Goal: Task Accomplishment & Management: Use online tool/utility

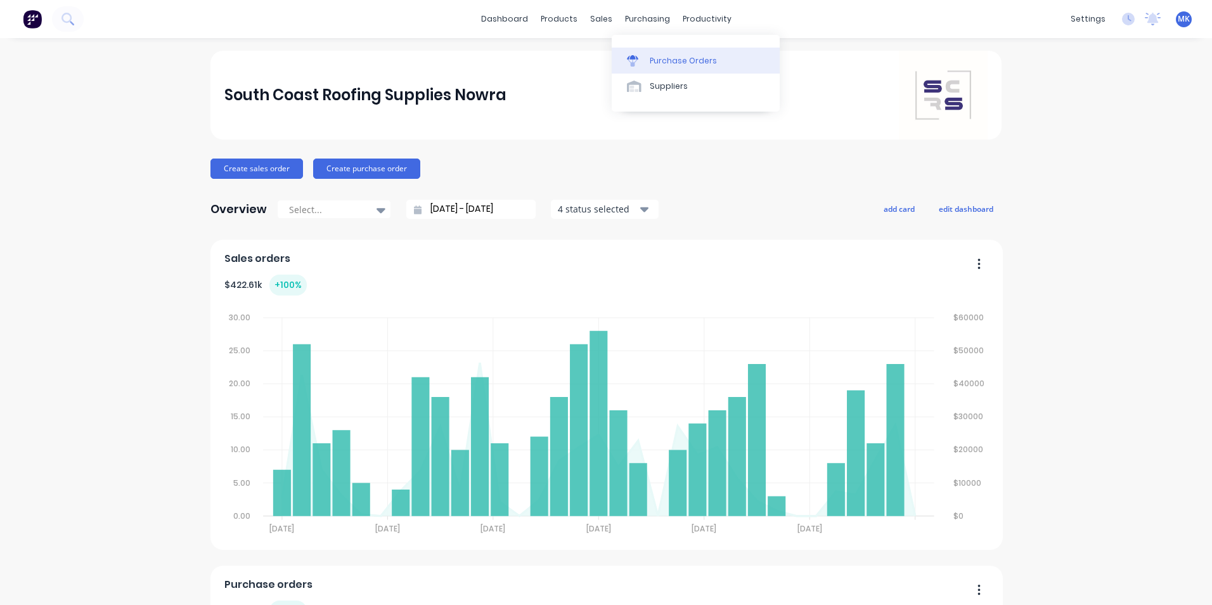
click at [675, 58] on div "Purchase Orders" at bounding box center [683, 60] width 67 height 11
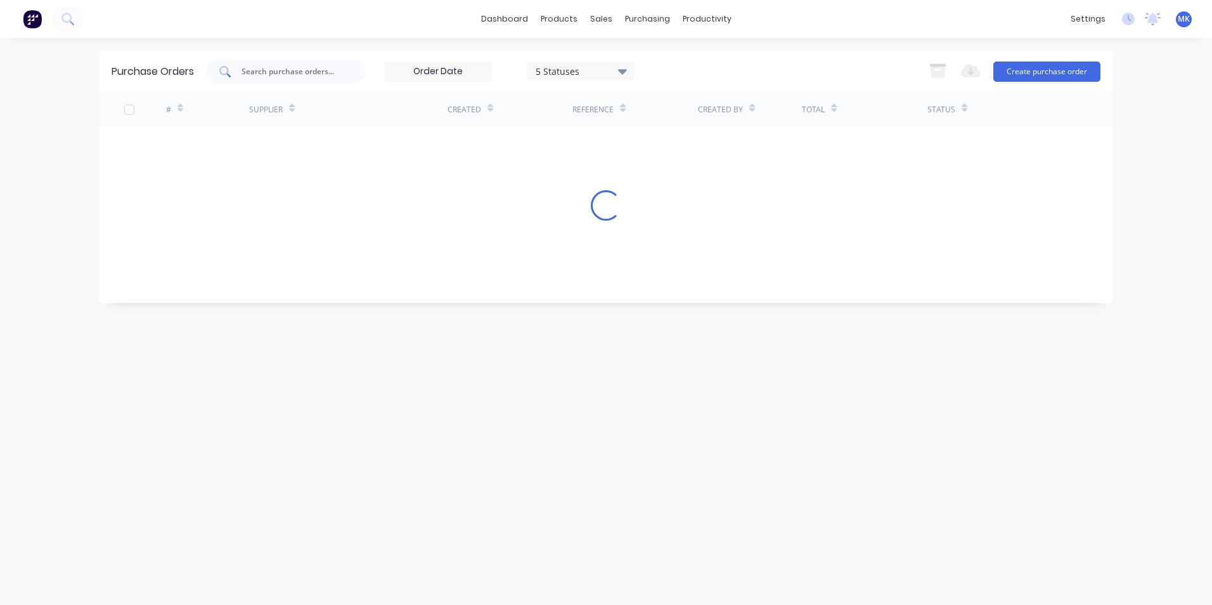
click at [240, 72] on div at bounding box center [286, 71] width 158 height 25
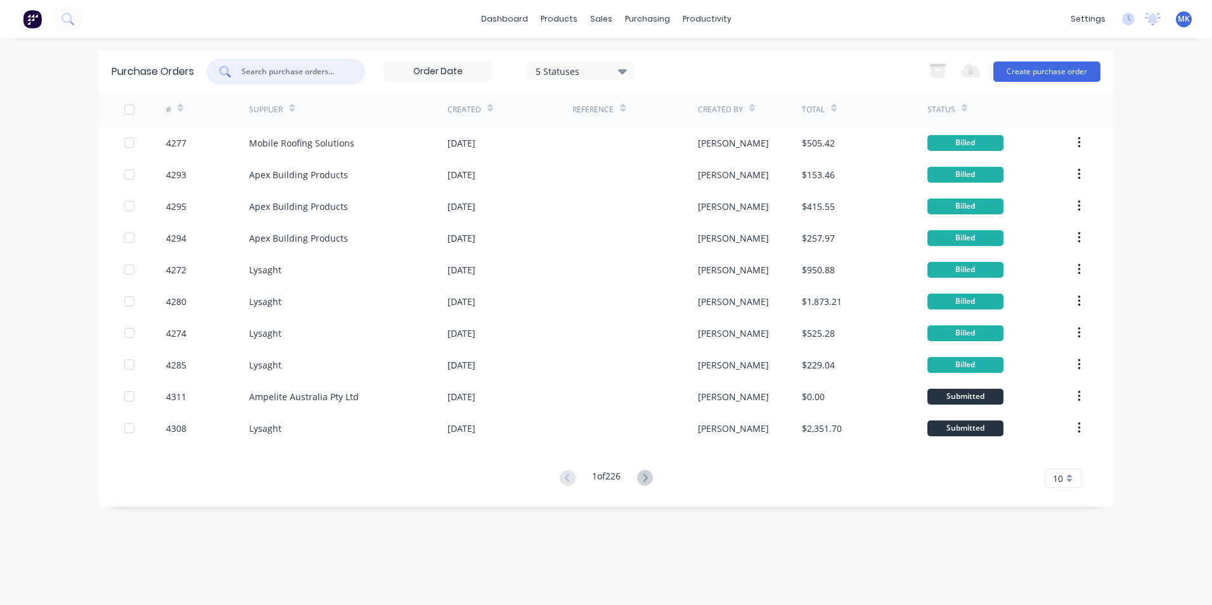
click at [255, 68] on input "text" at bounding box center [292, 71] width 105 height 13
type input "a"
type input "stratco"
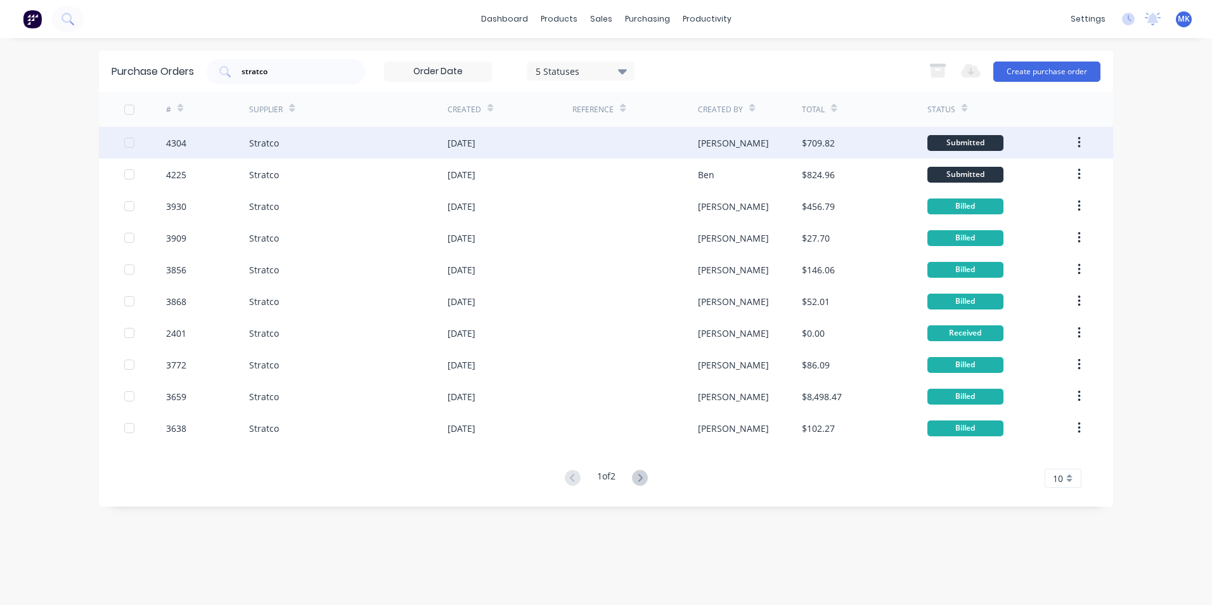
click at [867, 138] on div "$709.82" at bounding box center [864, 143] width 125 height 32
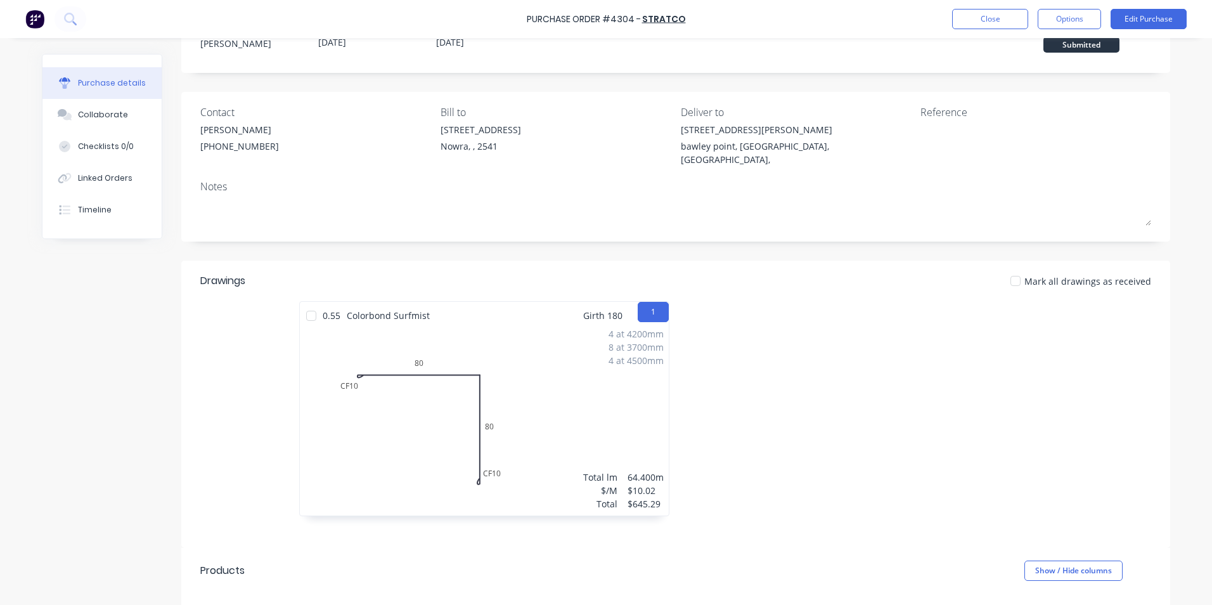
scroll to position [127, 0]
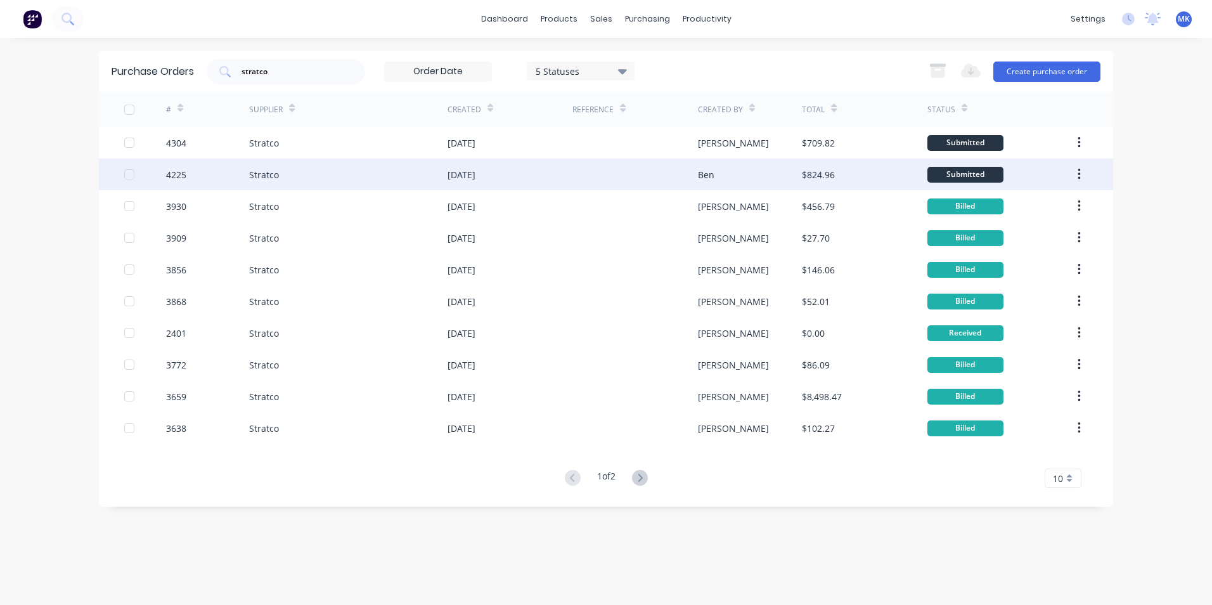
click at [803, 182] on div "$824.96" at bounding box center [864, 174] width 125 height 32
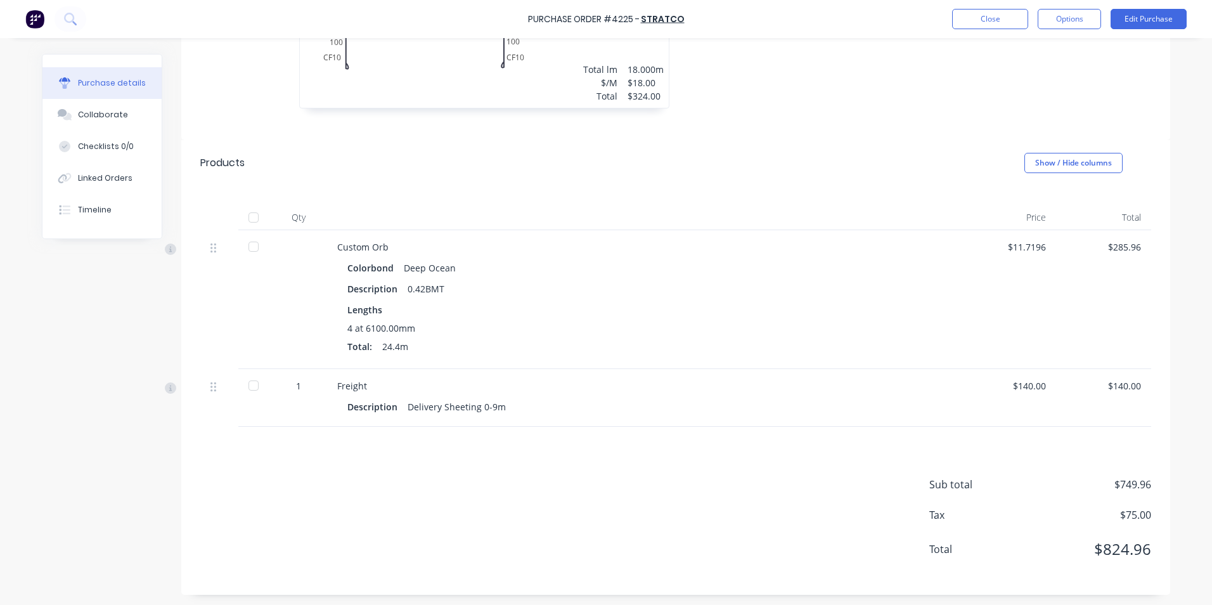
scroll to position [445, 0]
click at [1133, 20] on button "Edit Purchase" at bounding box center [1148, 19] width 76 height 20
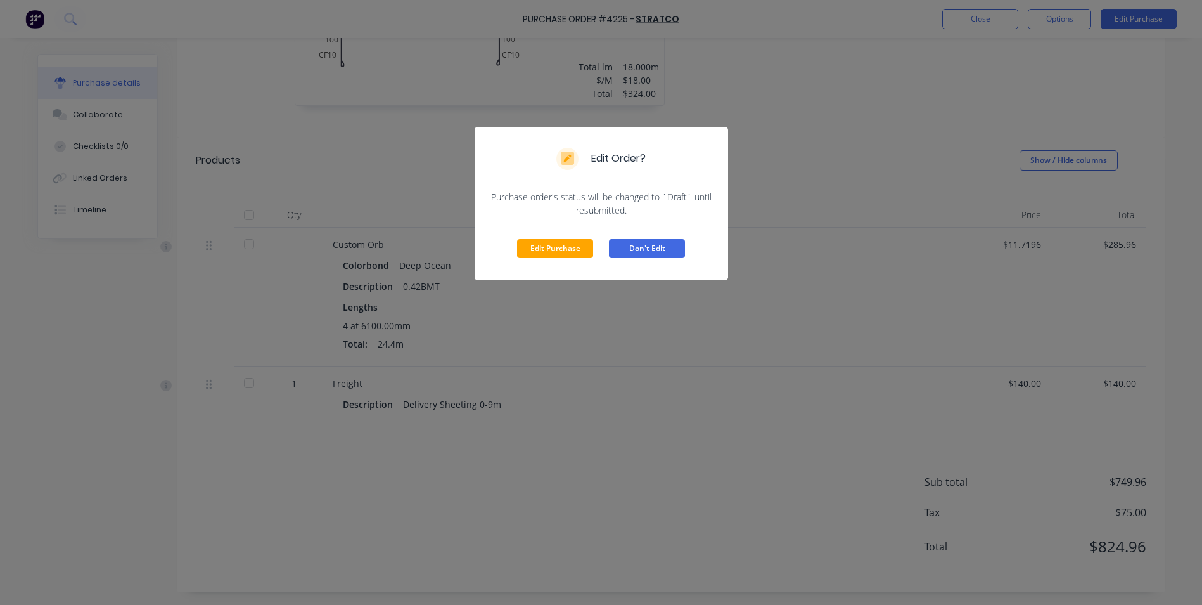
click at [674, 245] on button "Don't Edit" at bounding box center [647, 248] width 76 height 19
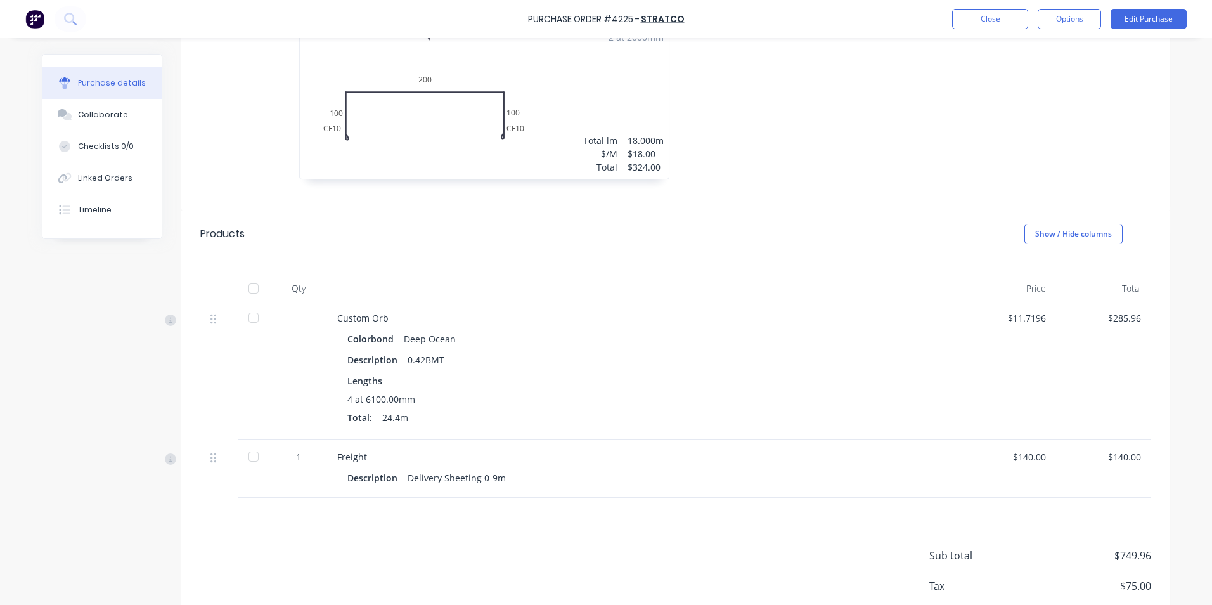
scroll to position [128, 0]
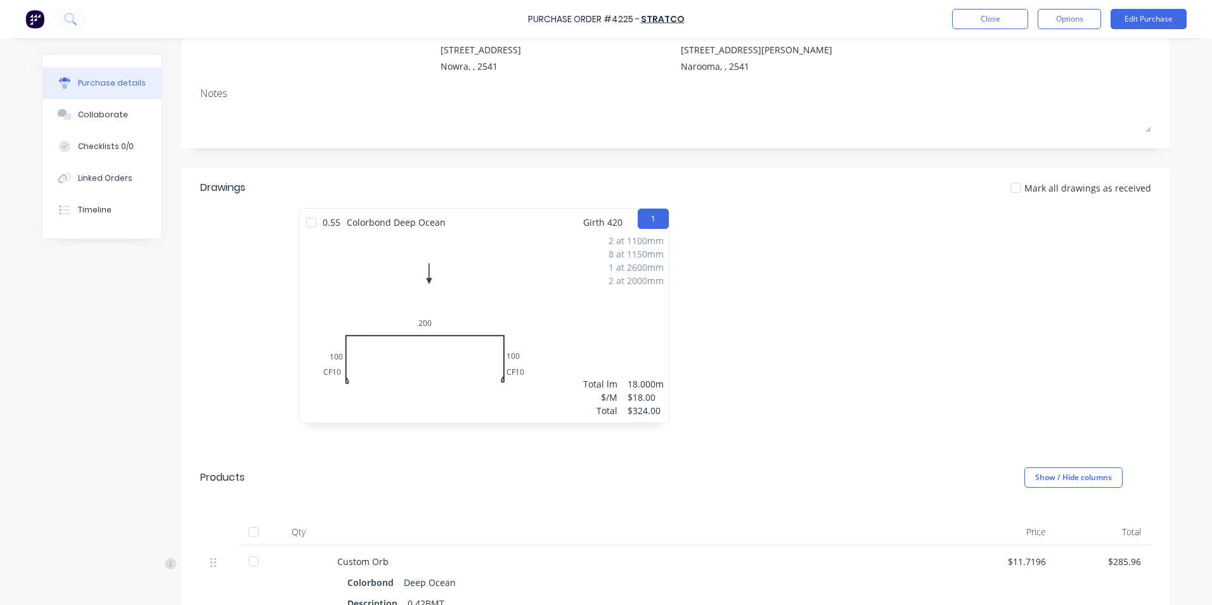
click at [311, 220] on div at bounding box center [311, 222] width 25 height 25
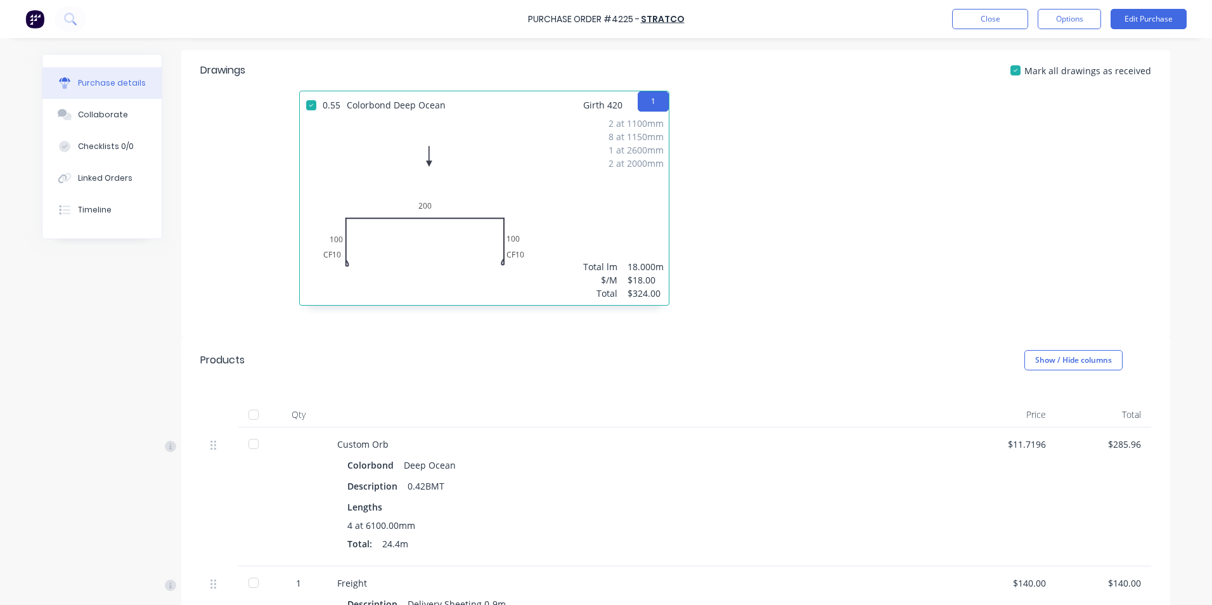
scroll to position [382, 0]
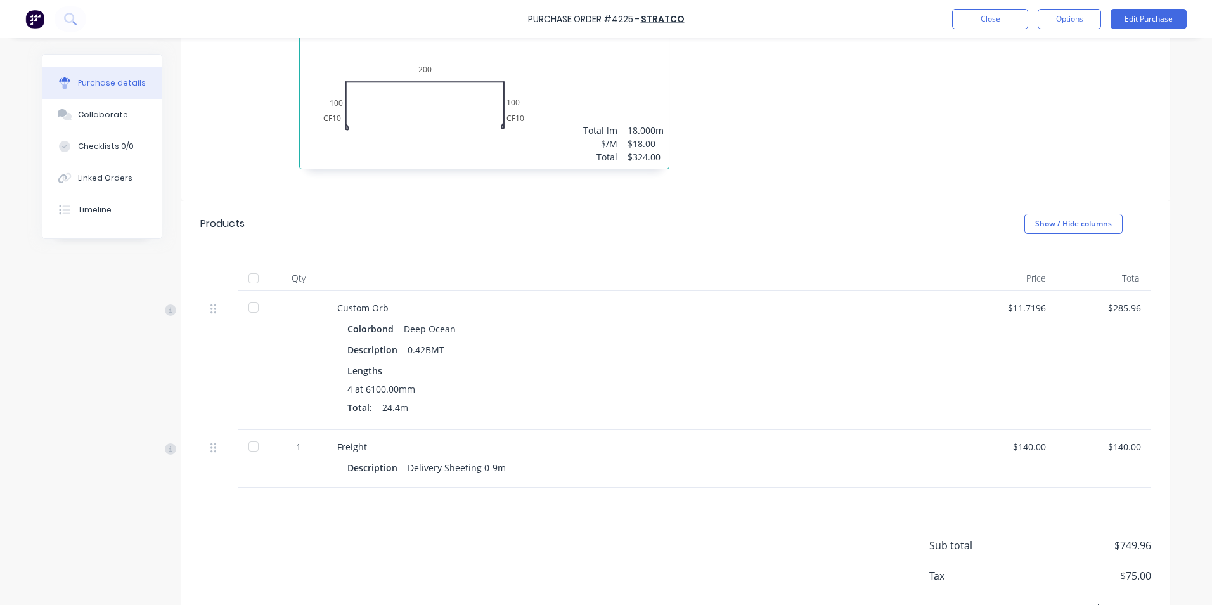
click at [245, 278] on div at bounding box center [253, 278] width 25 height 25
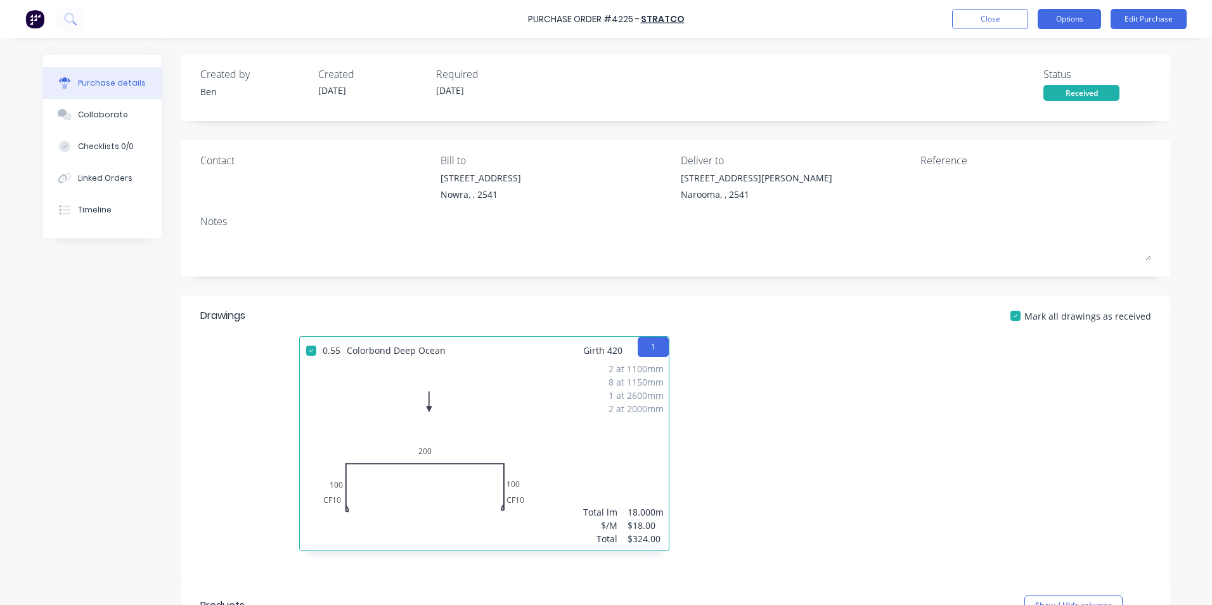
click at [1080, 16] on button "Options" at bounding box center [1069, 19] width 63 height 20
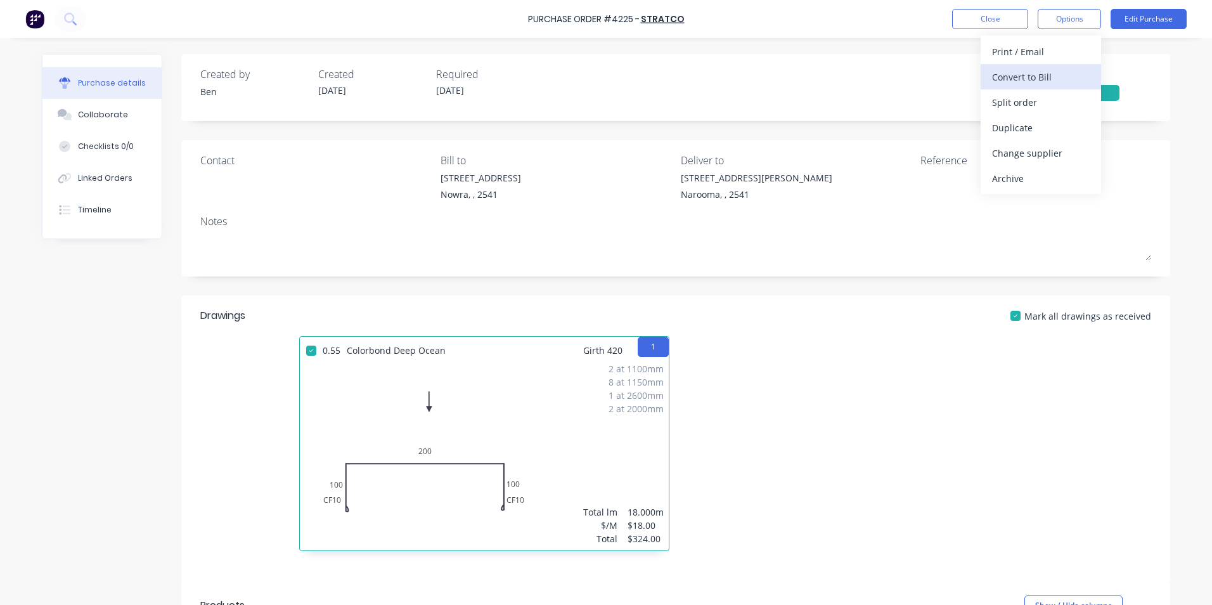
click at [1053, 74] on div "Convert to Bill" at bounding box center [1041, 77] width 98 height 18
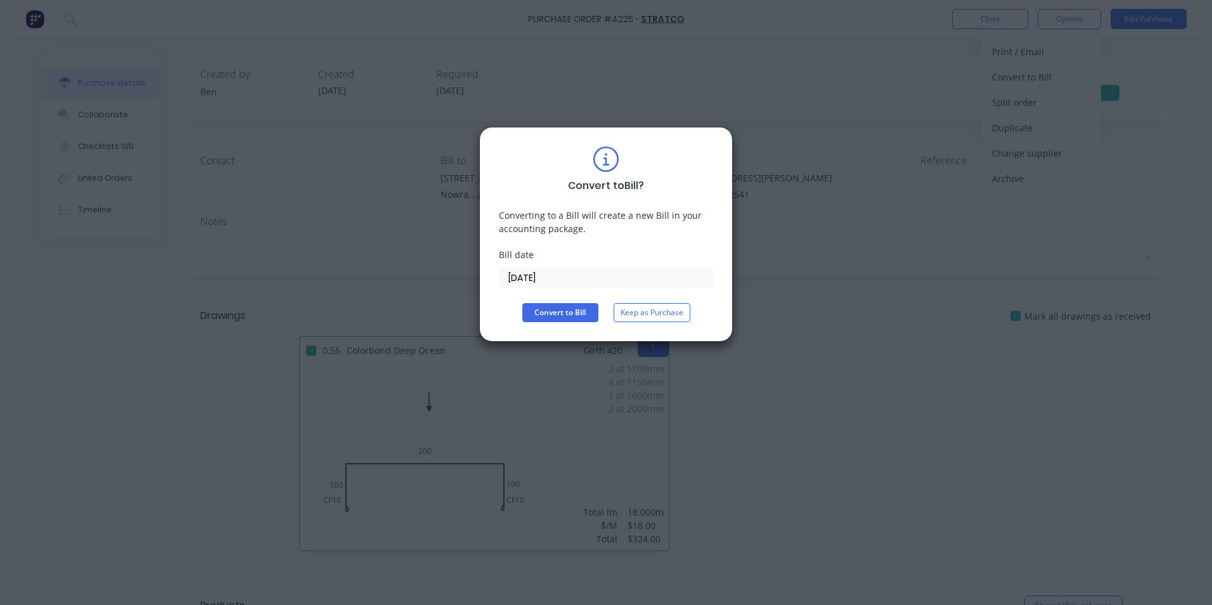
click at [578, 304] on button "Convert to Bill" at bounding box center [560, 312] width 76 height 19
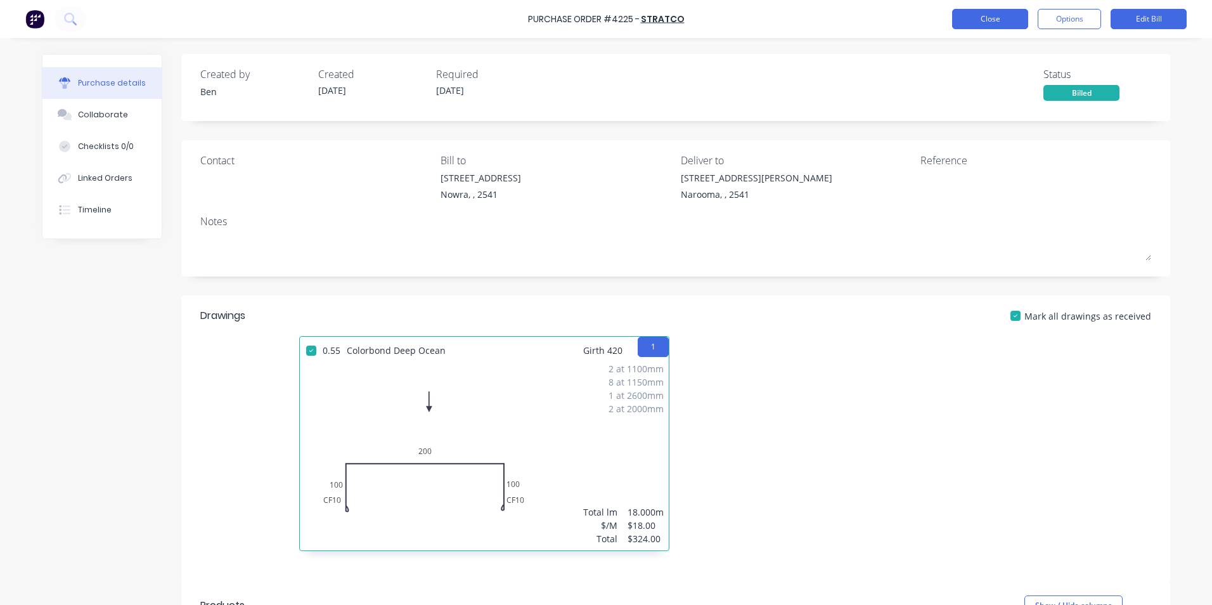
click at [1015, 15] on button "Close" at bounding box center [990, 19] width 76 height 20
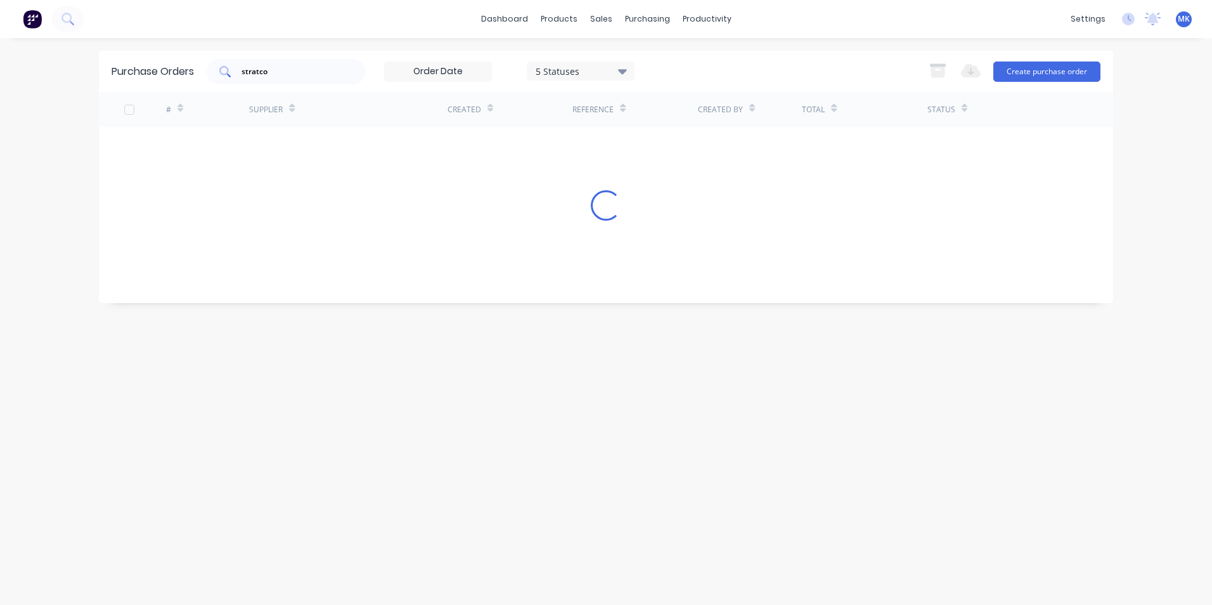
click at [290, 70] on input "stratco" at bounding box center [292, 71] width 105 height 13
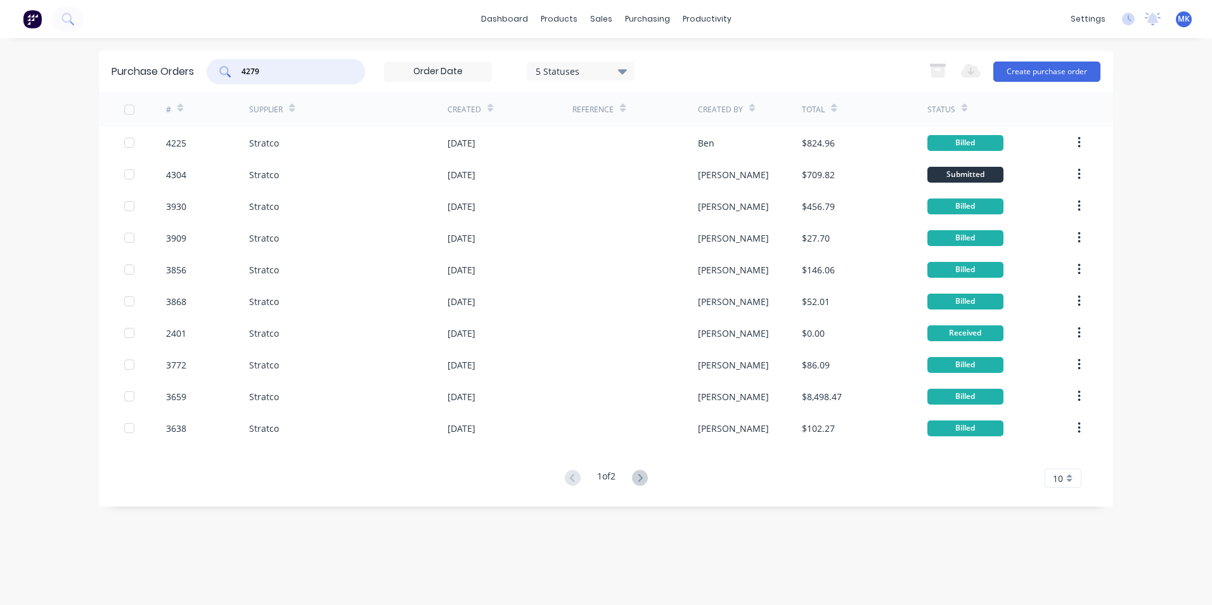
type input "4279"
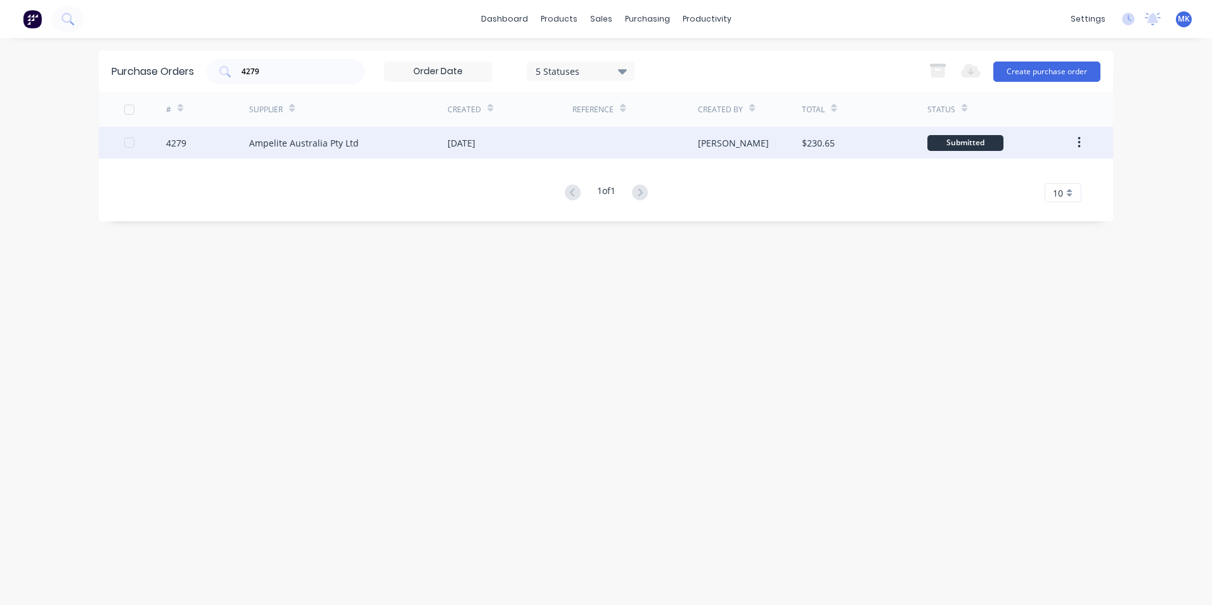
click at [566, 137] on div "[DATE]" at bounding box center [509, 143] width 125 height 32
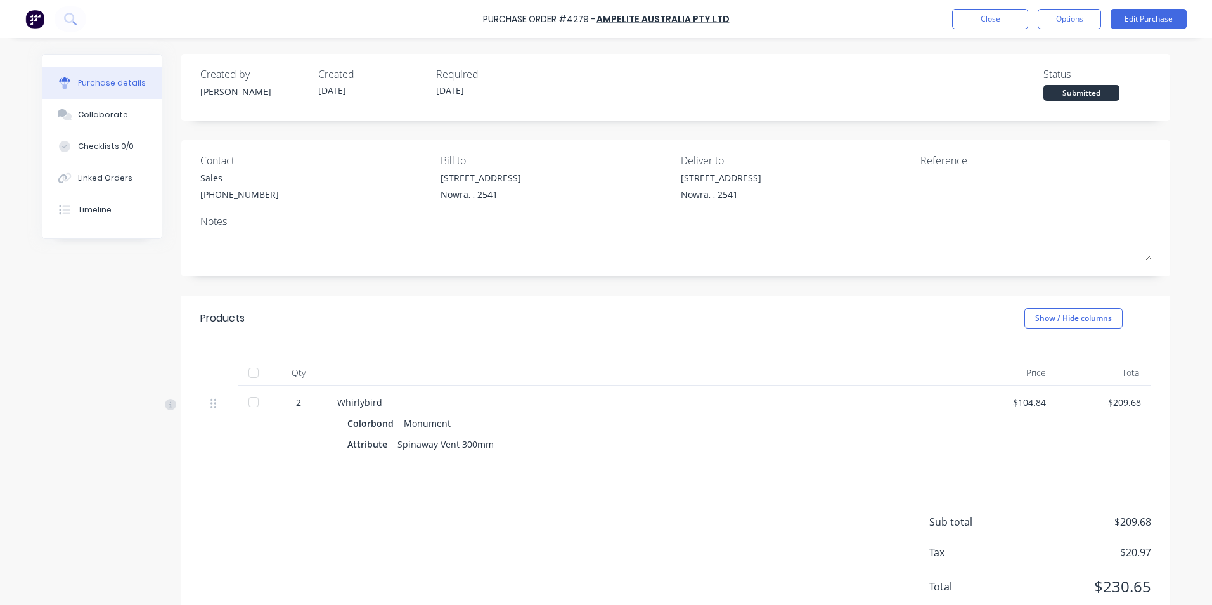
click at [248, 373] on div at bounding box center [253, 372] width 25 height 25
click at [1067, 21] on button "Options" at bounding box center [1069, 19] width 63 height 20
click at [1067, 74] on div "Convert to Bill" at bounding box center [1041, 77] width 98 height 18
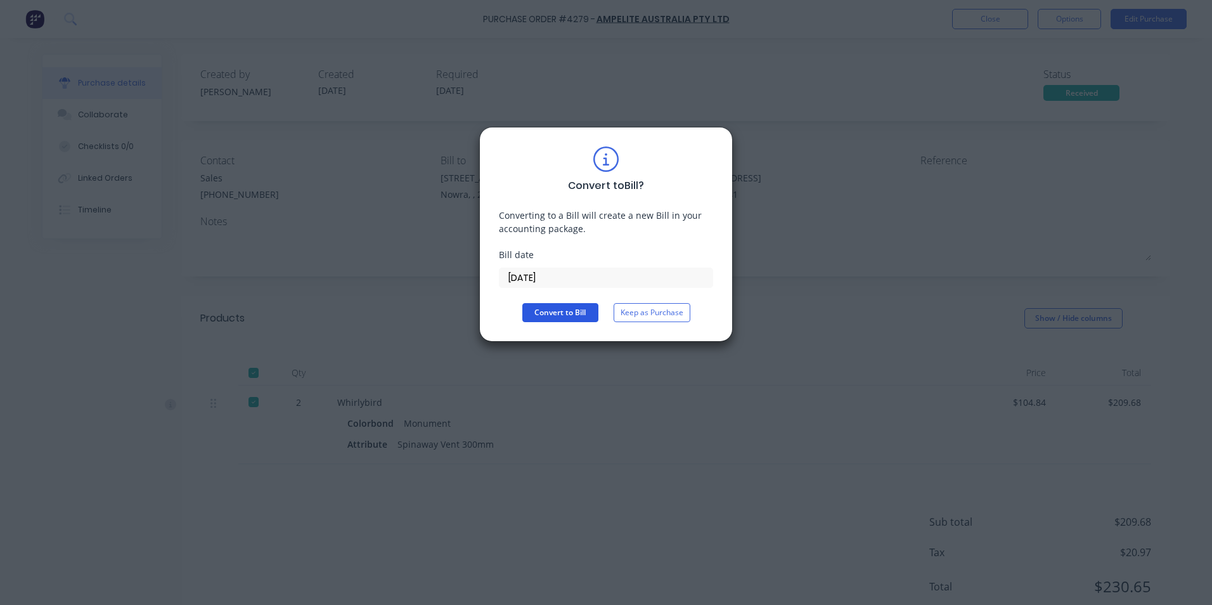
click at [589, 309] on button "Convert to Bill" at bounding box center [560, 312] width 76 height 19
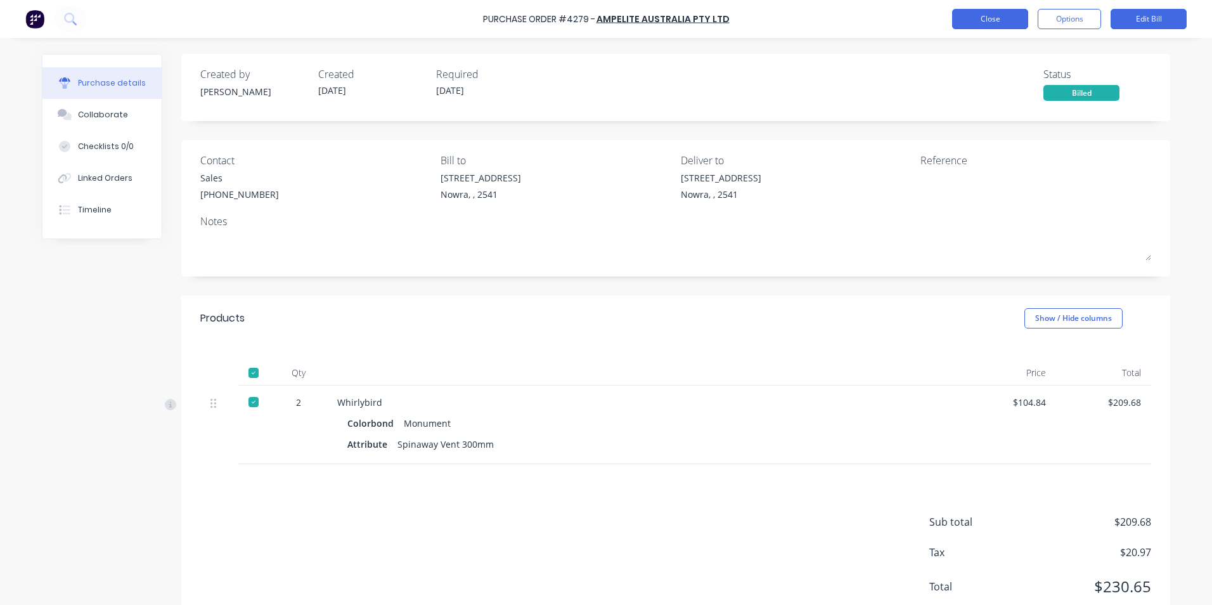
click at [1014, 20] on button "Close" at bounding box center [990, 19] width 76 height 20
